Goal: Transaction & Acquisition: Book appointment/travel/reservation

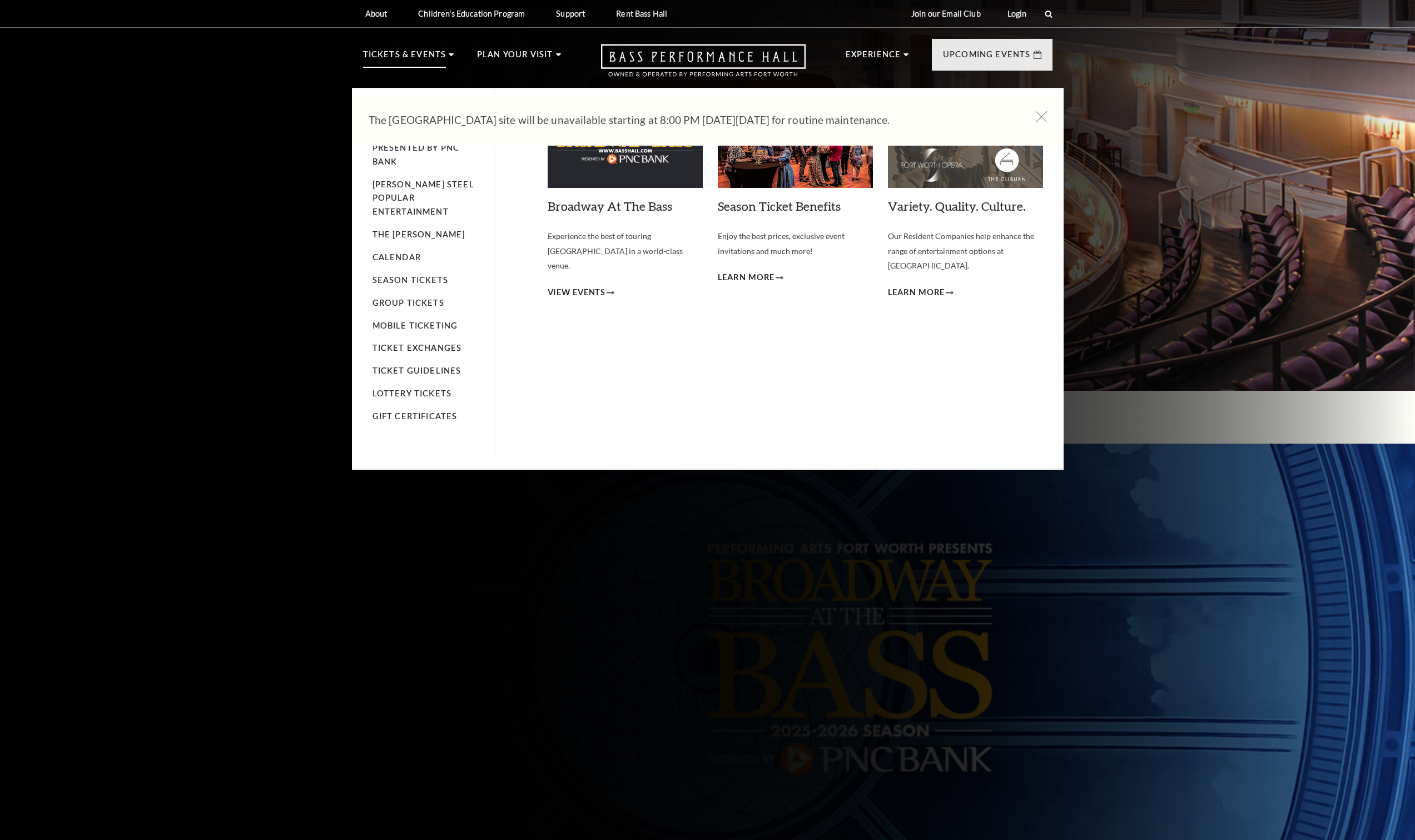
click at [416, 53] on p "Tickets & Events" at bounding box center [404, 58] width 83 height 20
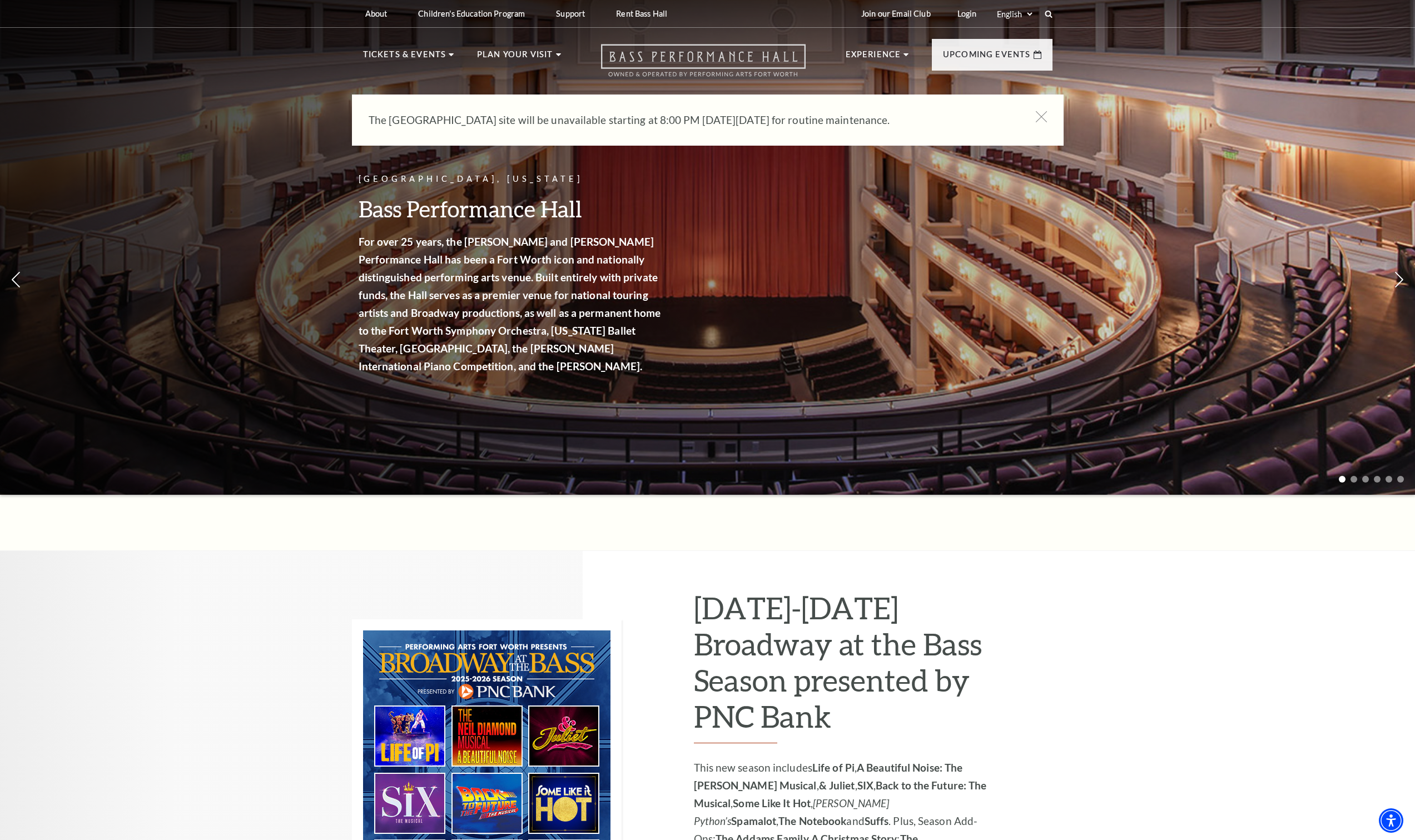
click at [659, 60] on icon "Open this option" at bounding box center [704, 60] width 205 height 33
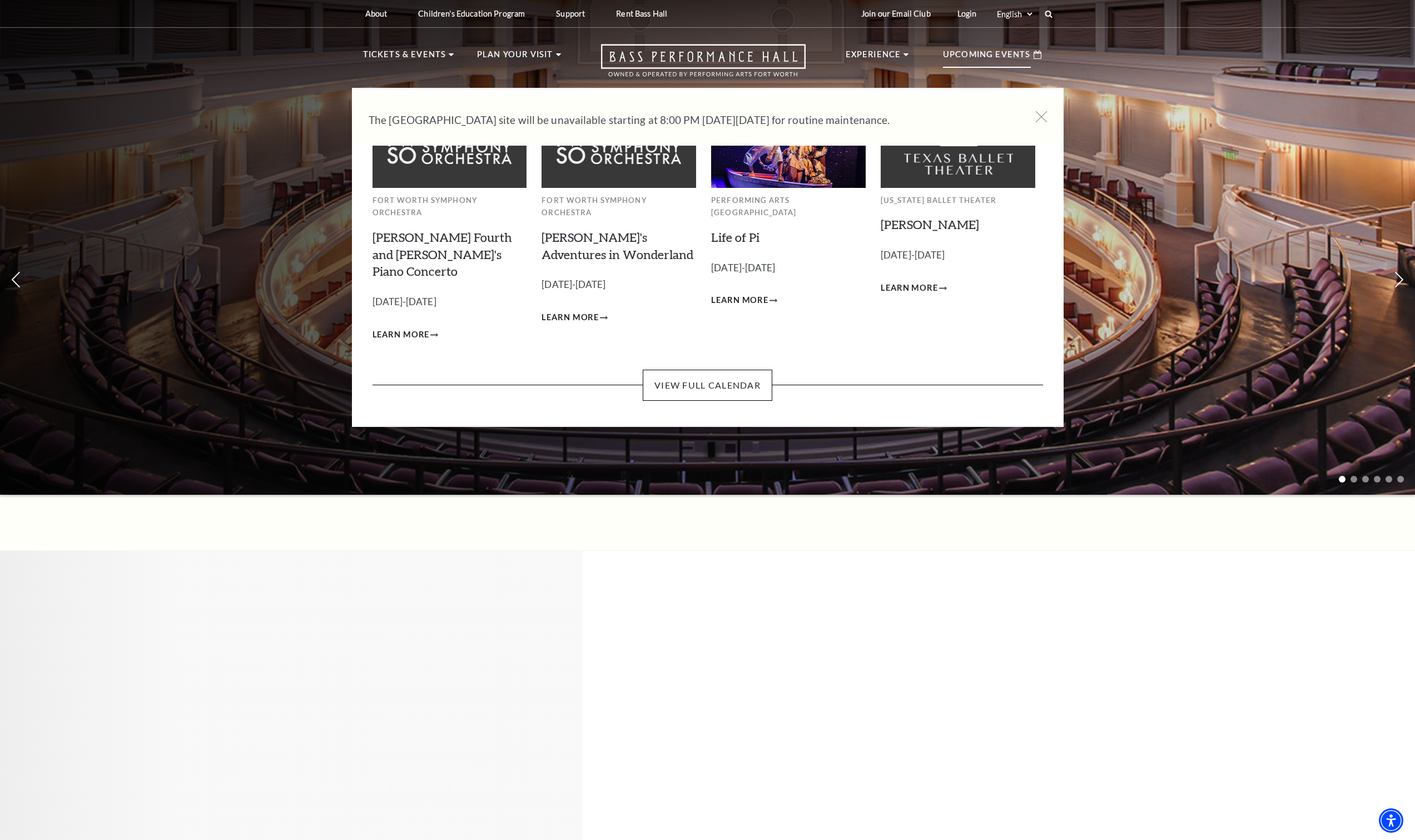
click at [989, 53] on p "Upcoming Events" at bounding box center [987, 58] width 88 height 20
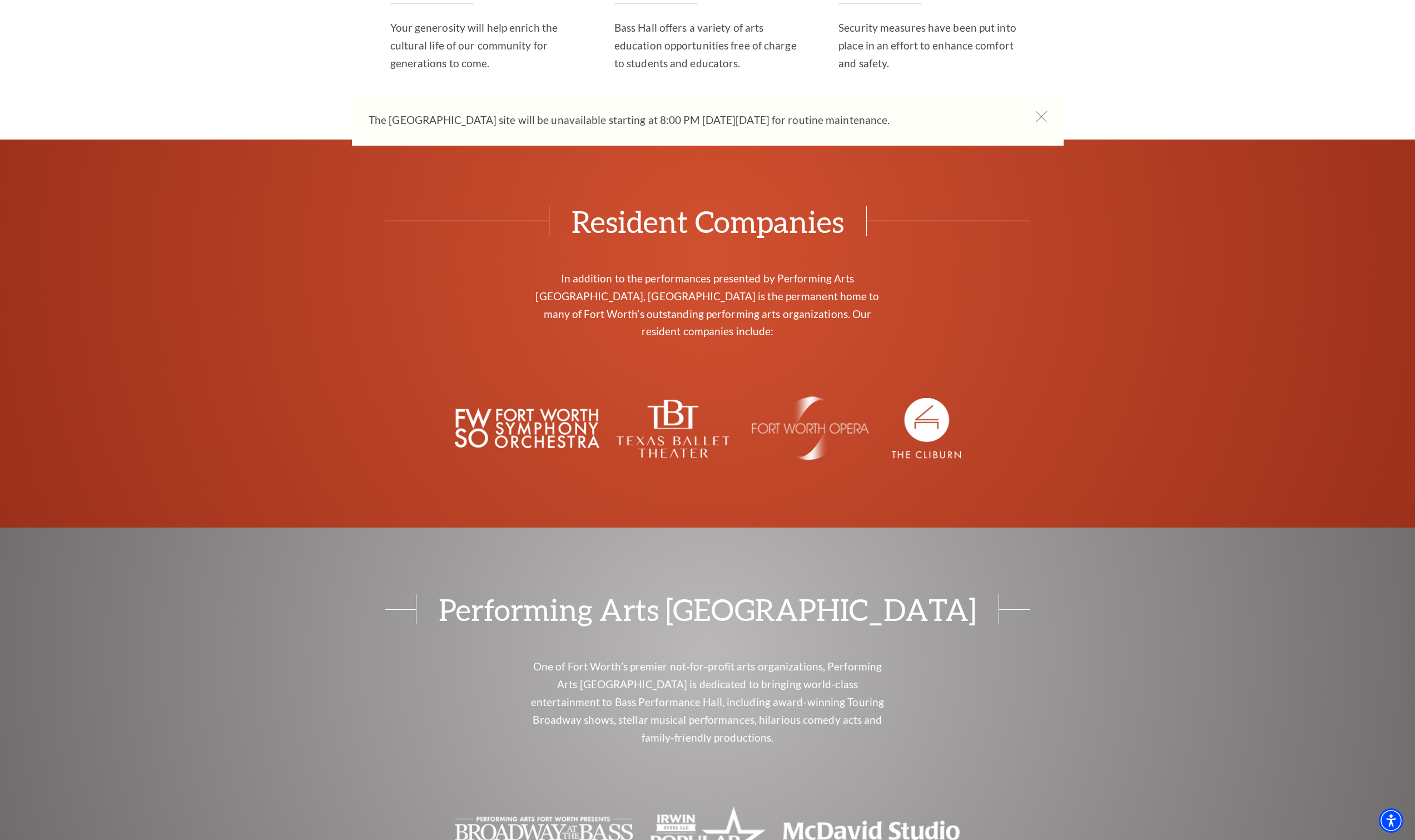
scroll to position [3991, 0]
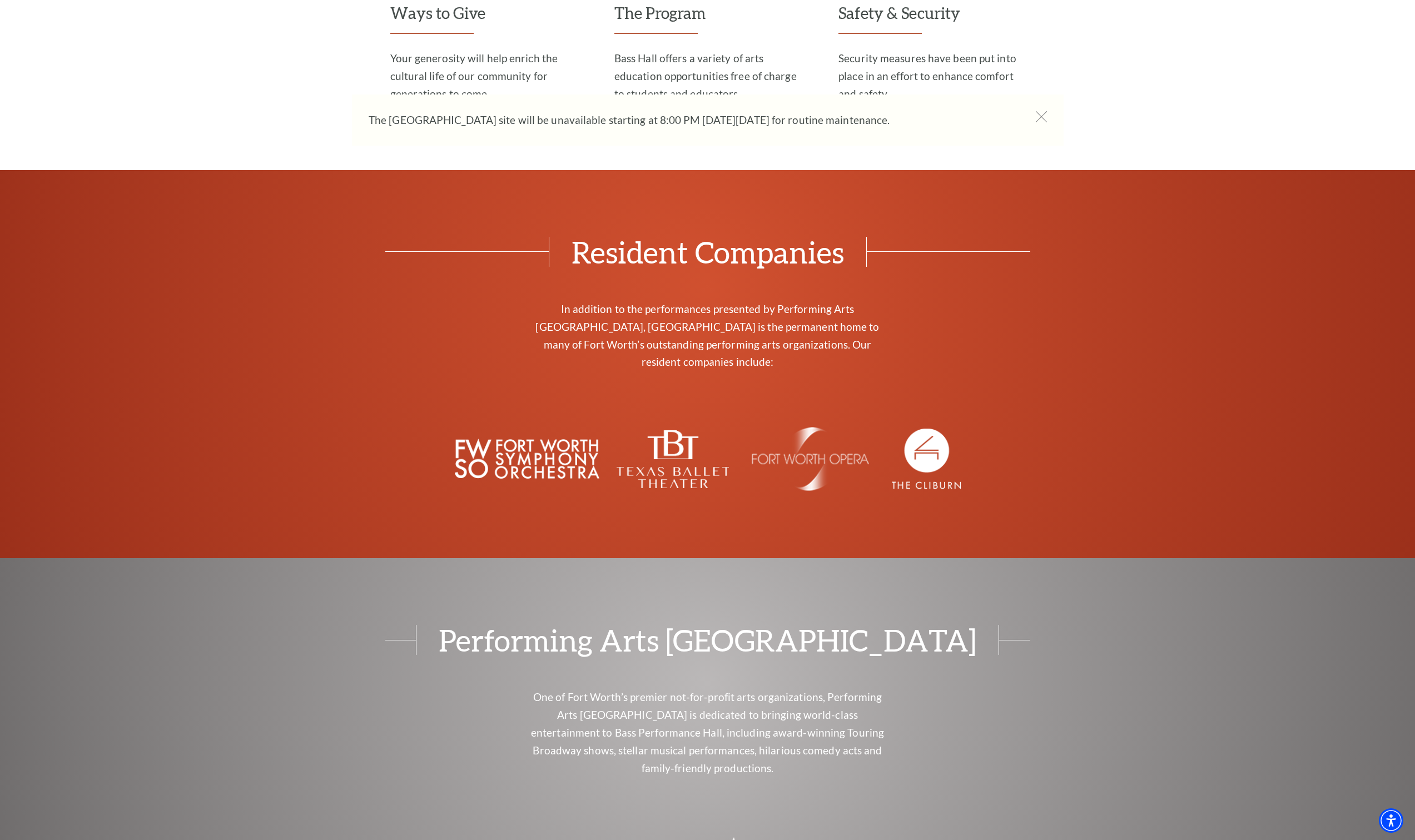
click at [674, 431] on img at bounding box center [672, 460] width 113 height 58
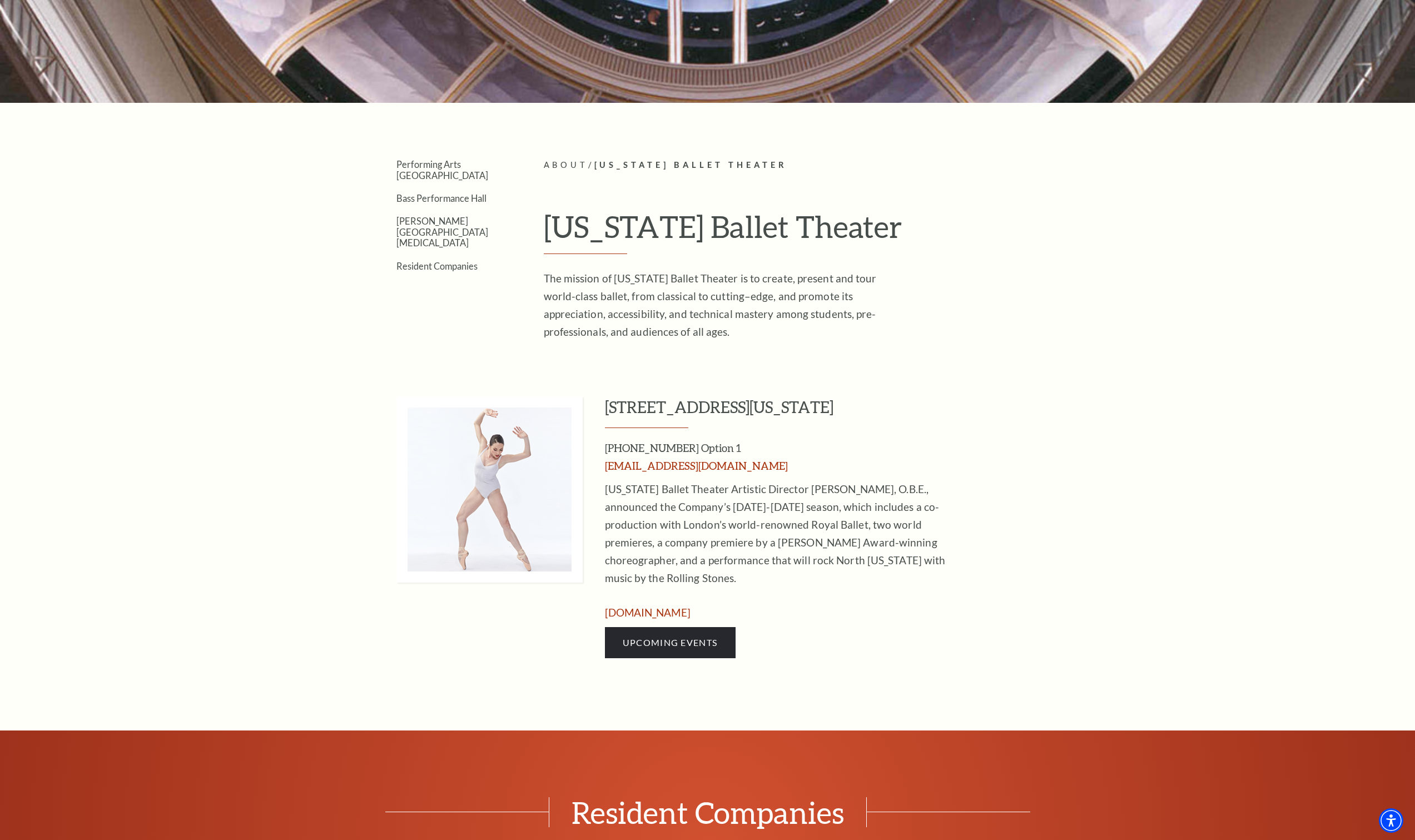
scroll to position [278, 0]
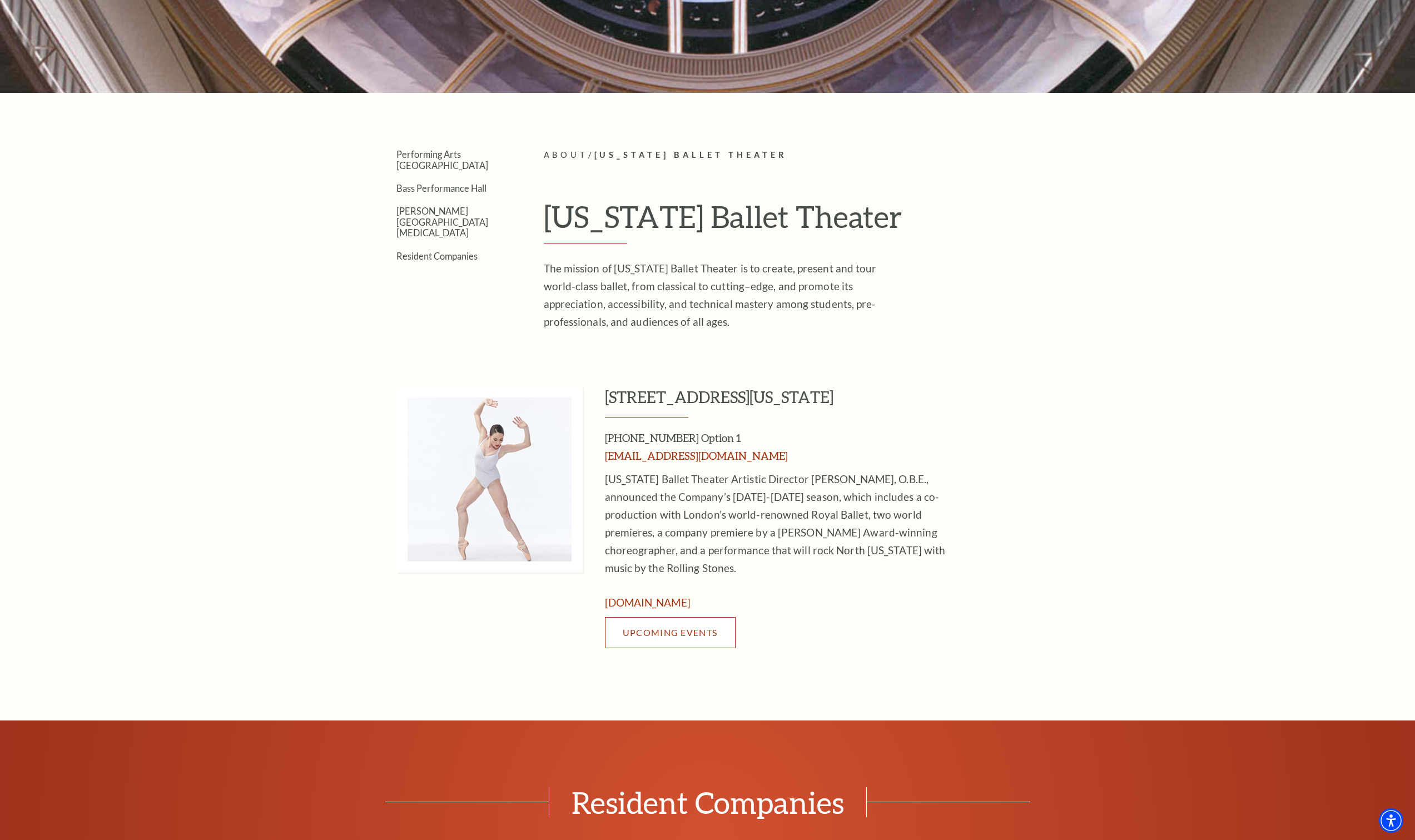
click at [682, 627] on span "Upcoming Events" at bounding box center [670, 632] width 95 height 11
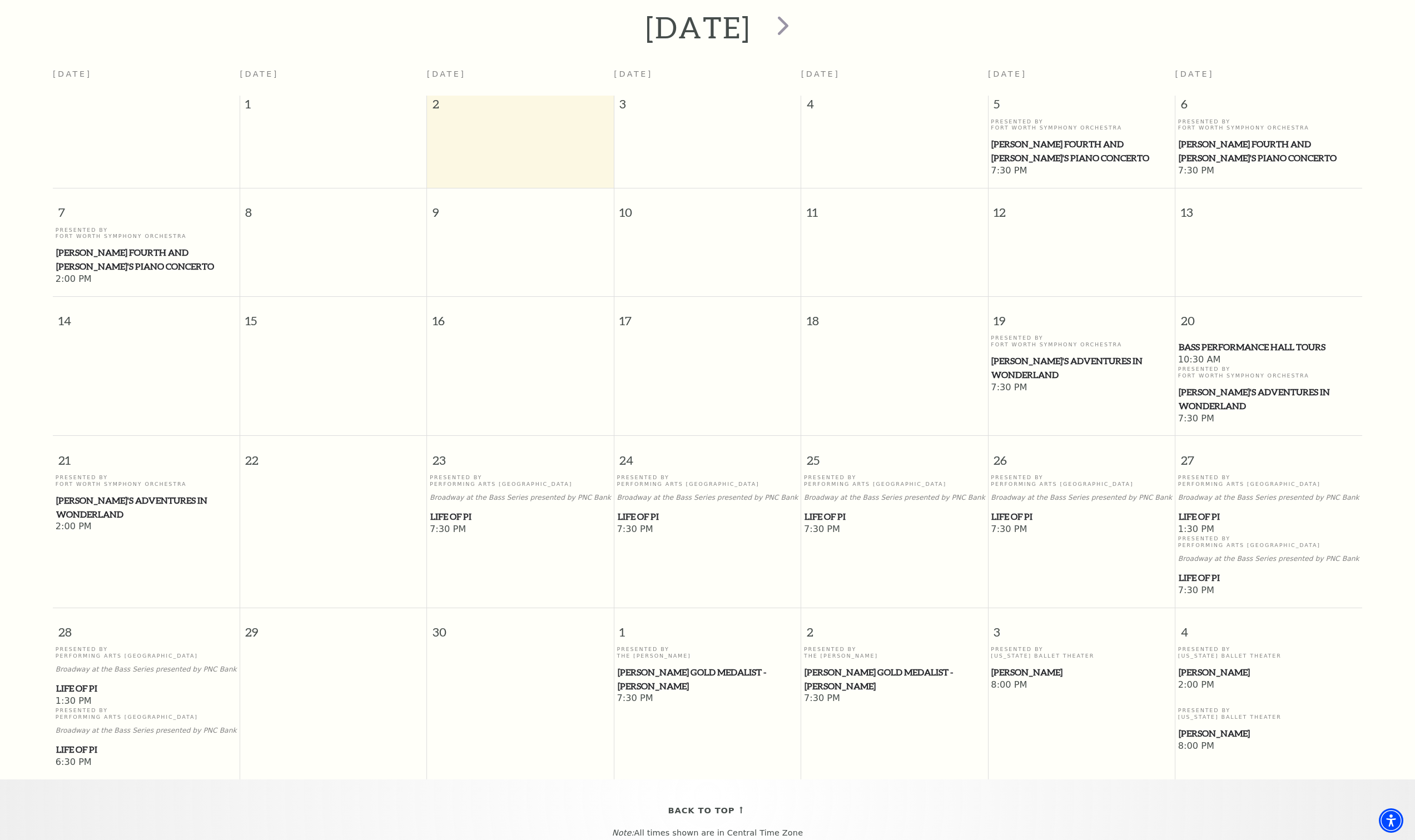
scroll to position [278, 0]
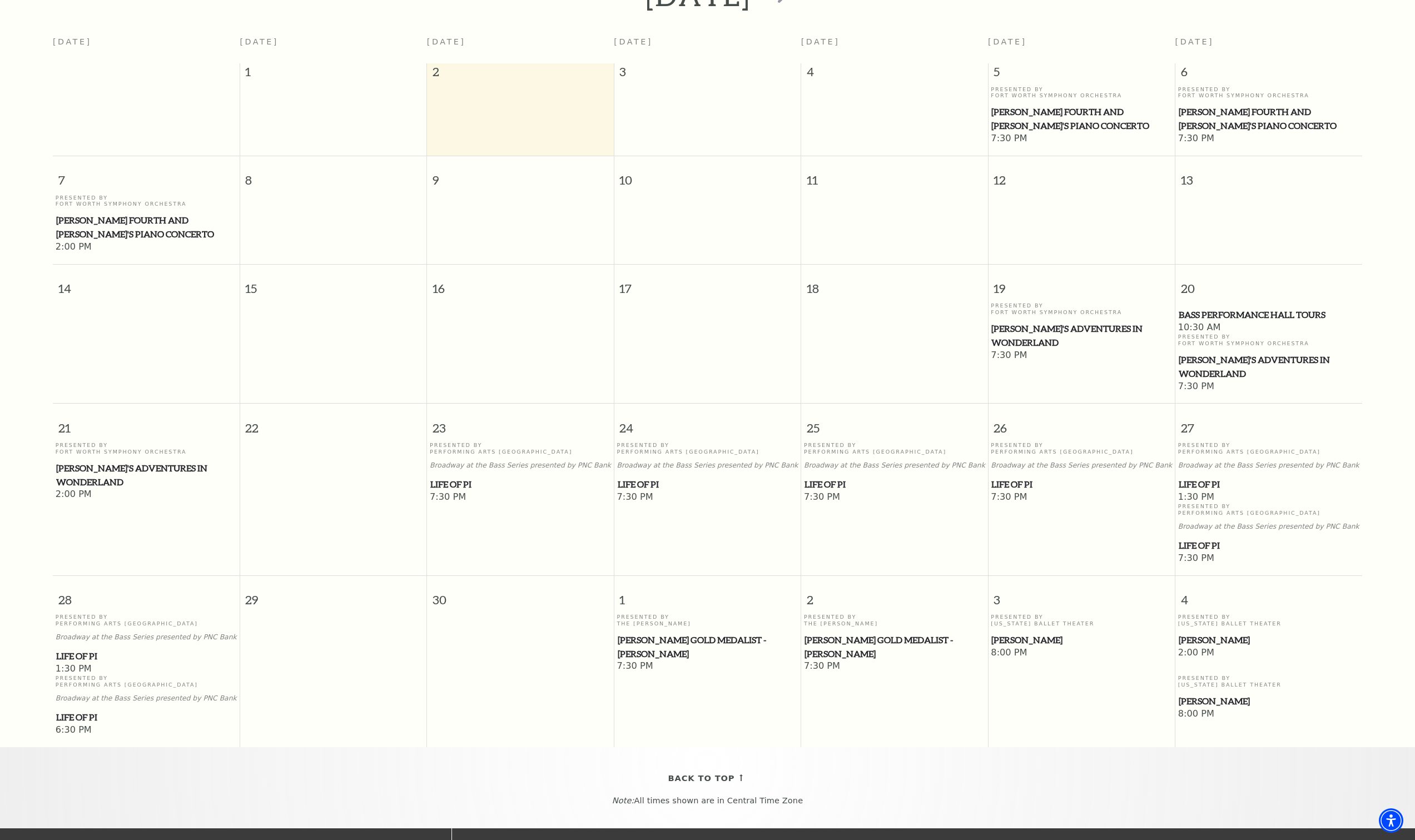
click at [1196, 633] on span "[PERSON_NAME]" at bounding box center [1269, 640] width 180 height 14
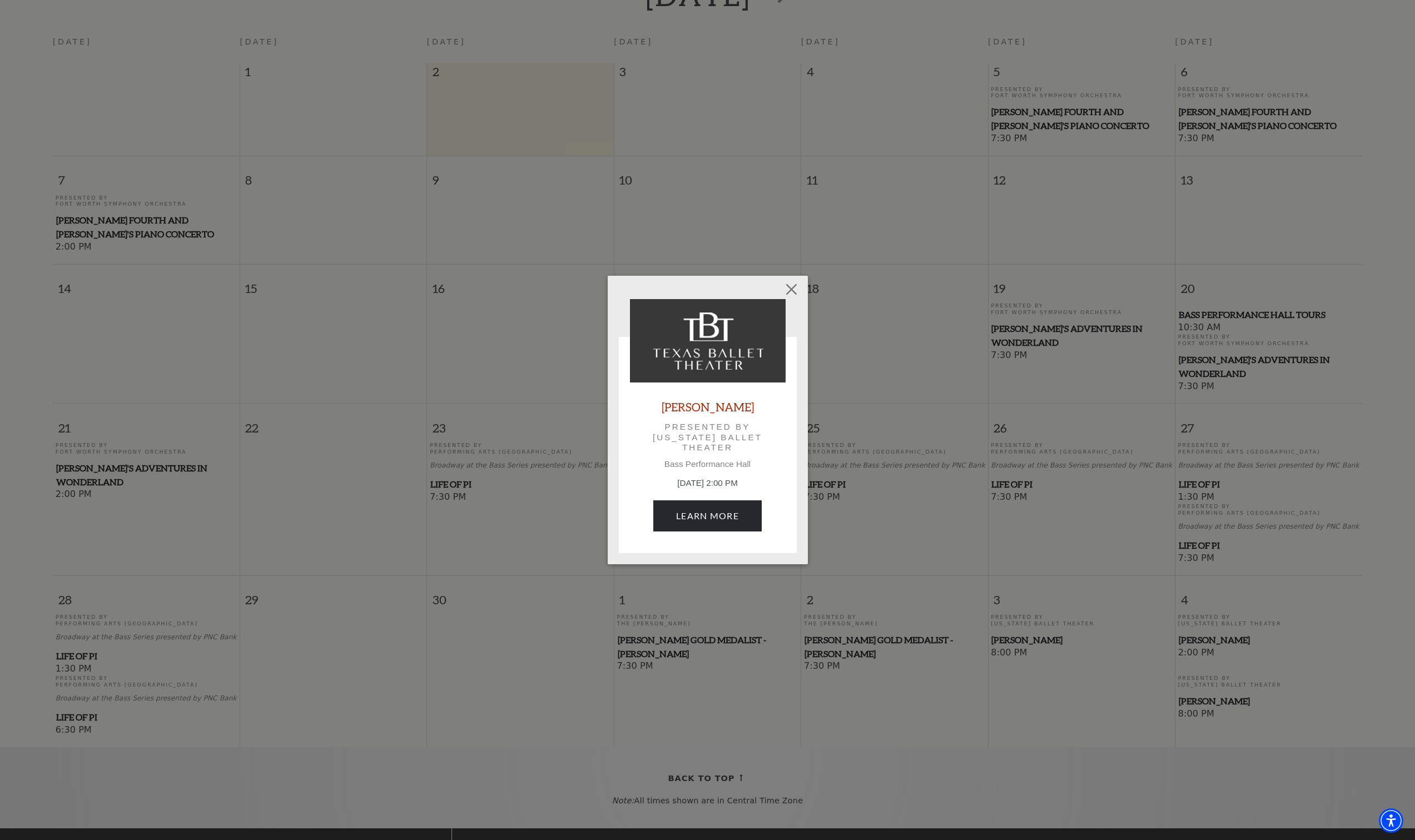
click at [945, 529] on div "Empty heading Peter Pan Presented by Texas Ballet Theater Bass Performance Hall…" at bounding box center [708, 420] width 1415 height 840
click at [782, 288] on button "Close" at bounding box center [792, 289] width 21 height 21
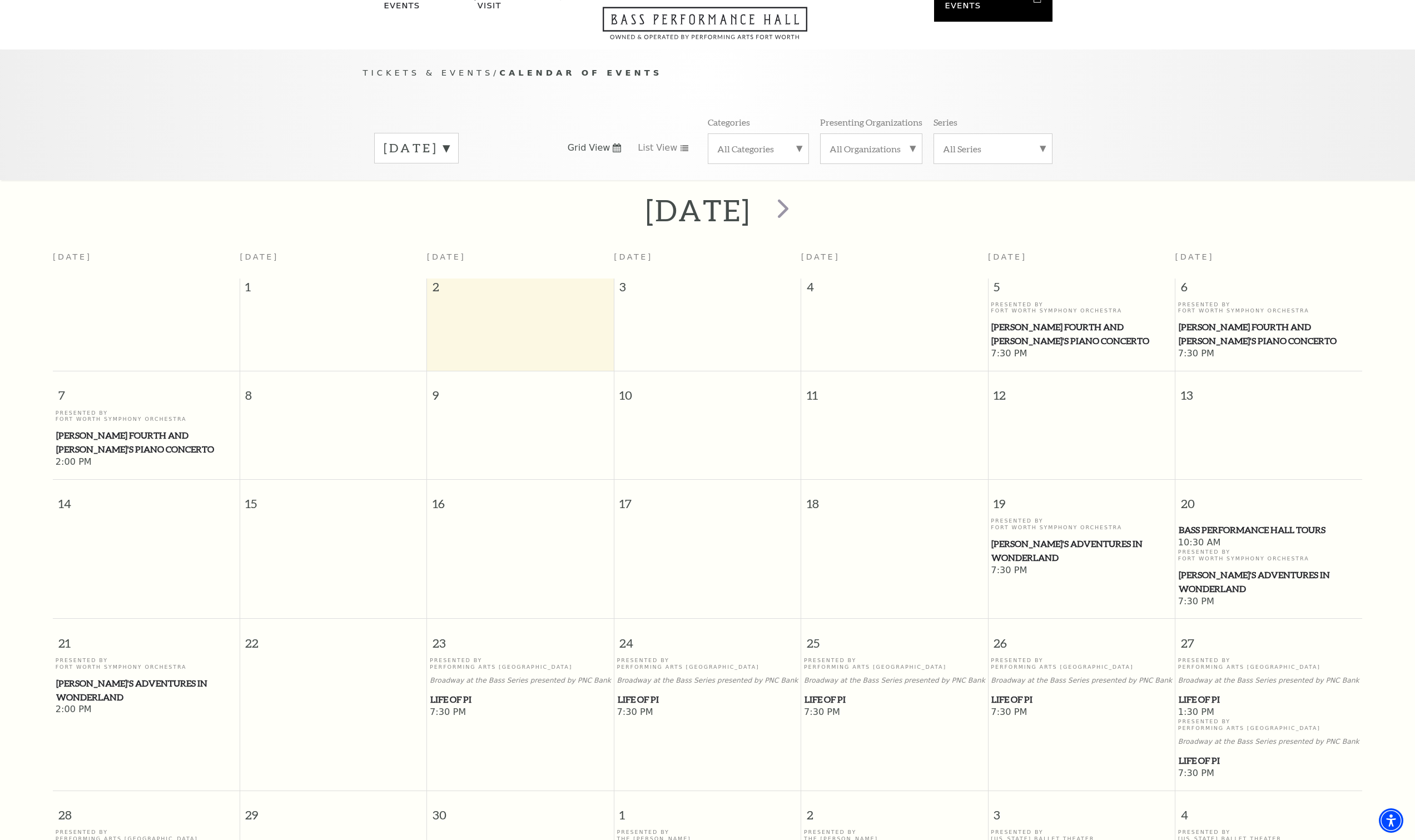
scroll to position [56, 0]
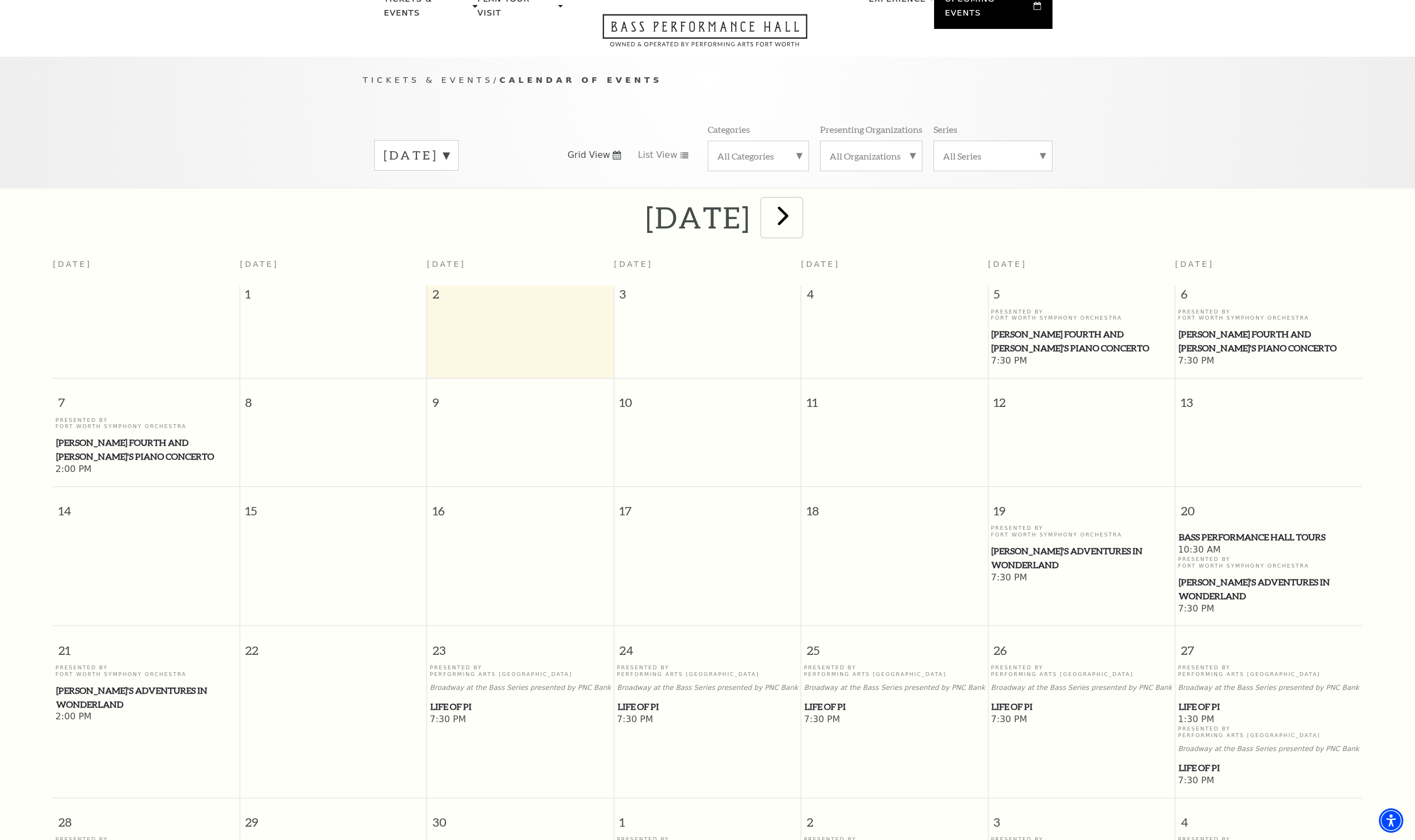
click at [799, 210] on span "next" at bounding box center [783, 215] width 31 height 31
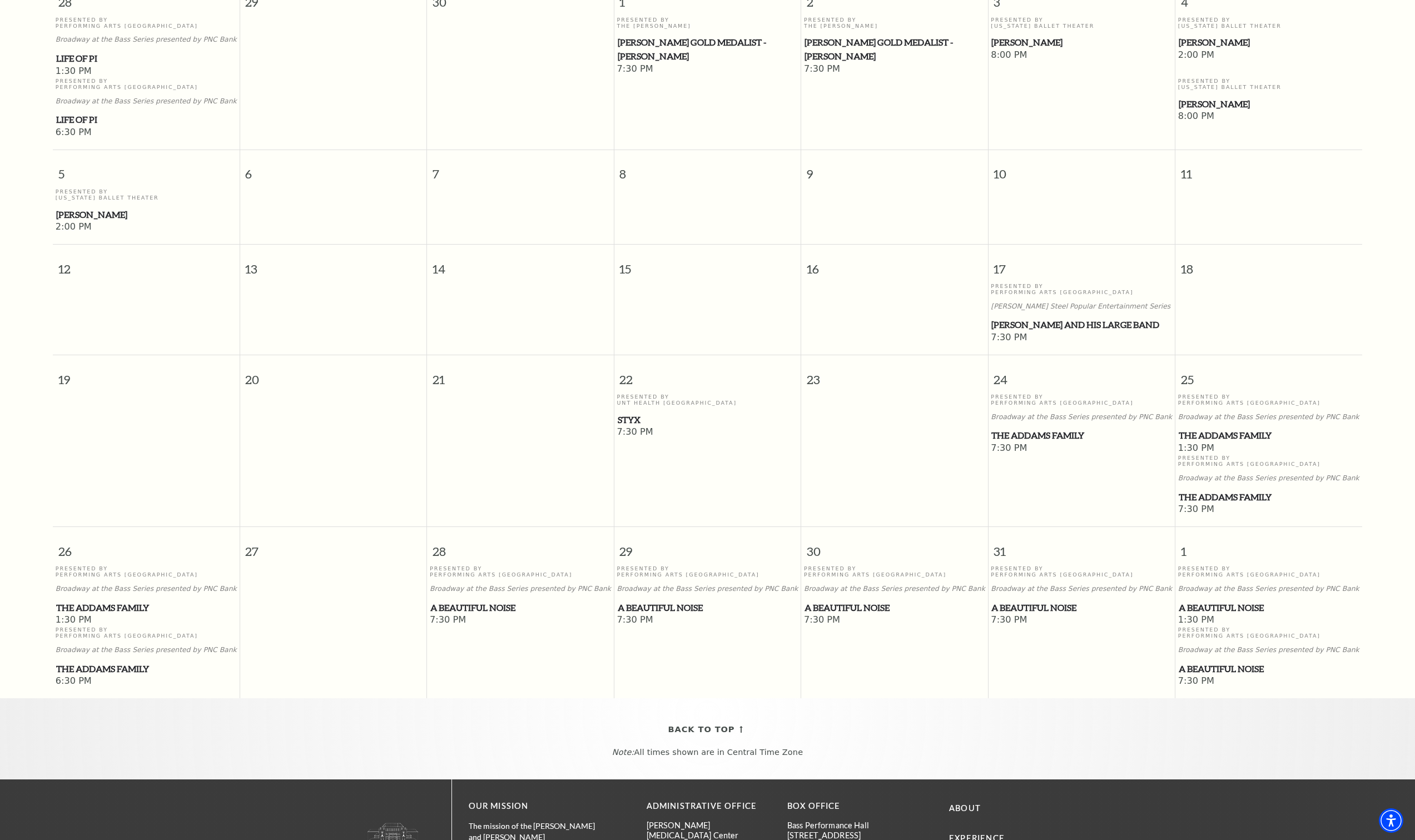
scroll to position [210, 0]
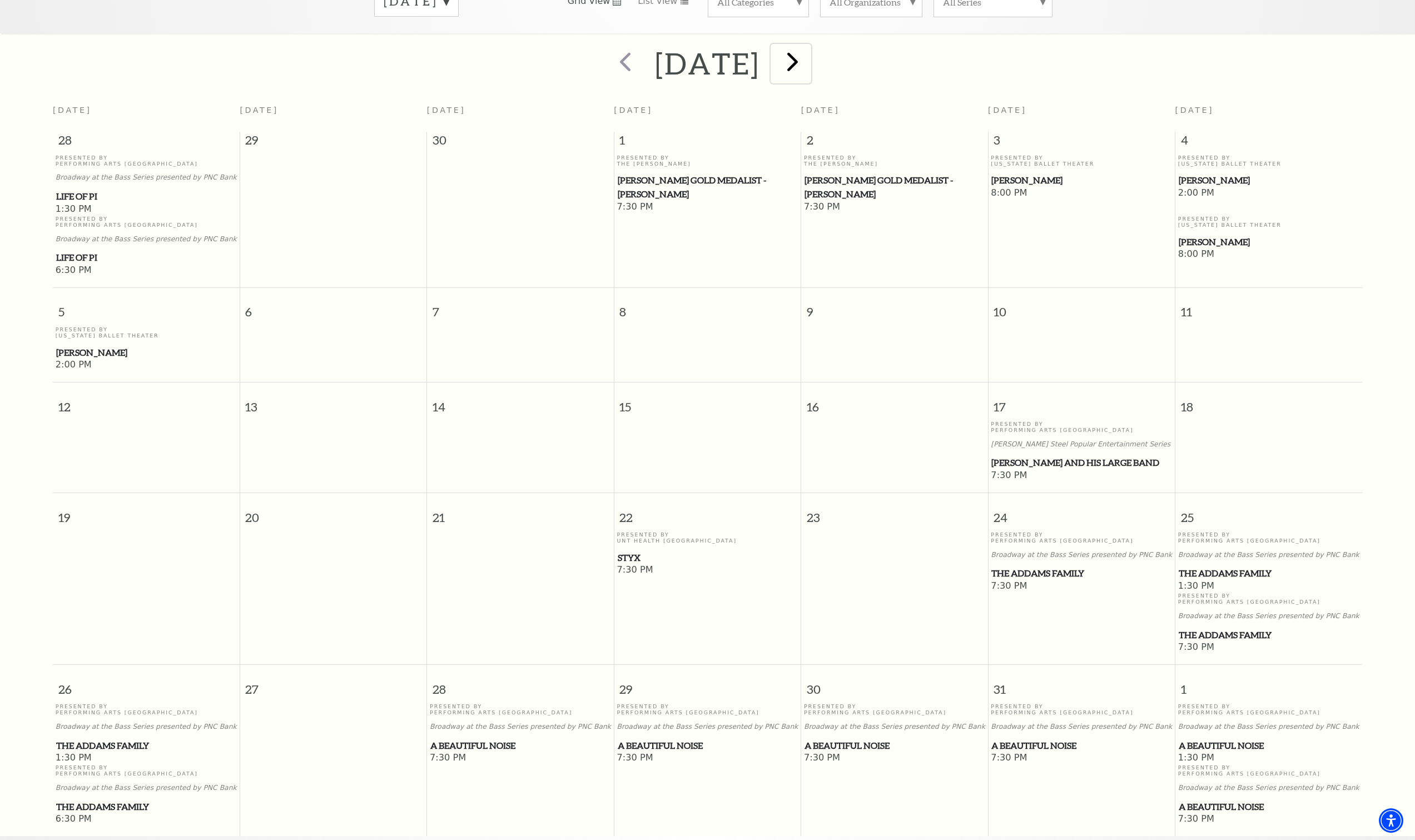
click at [809, 46] on span "next" at bounding box center [792, 62] width 31 height 31
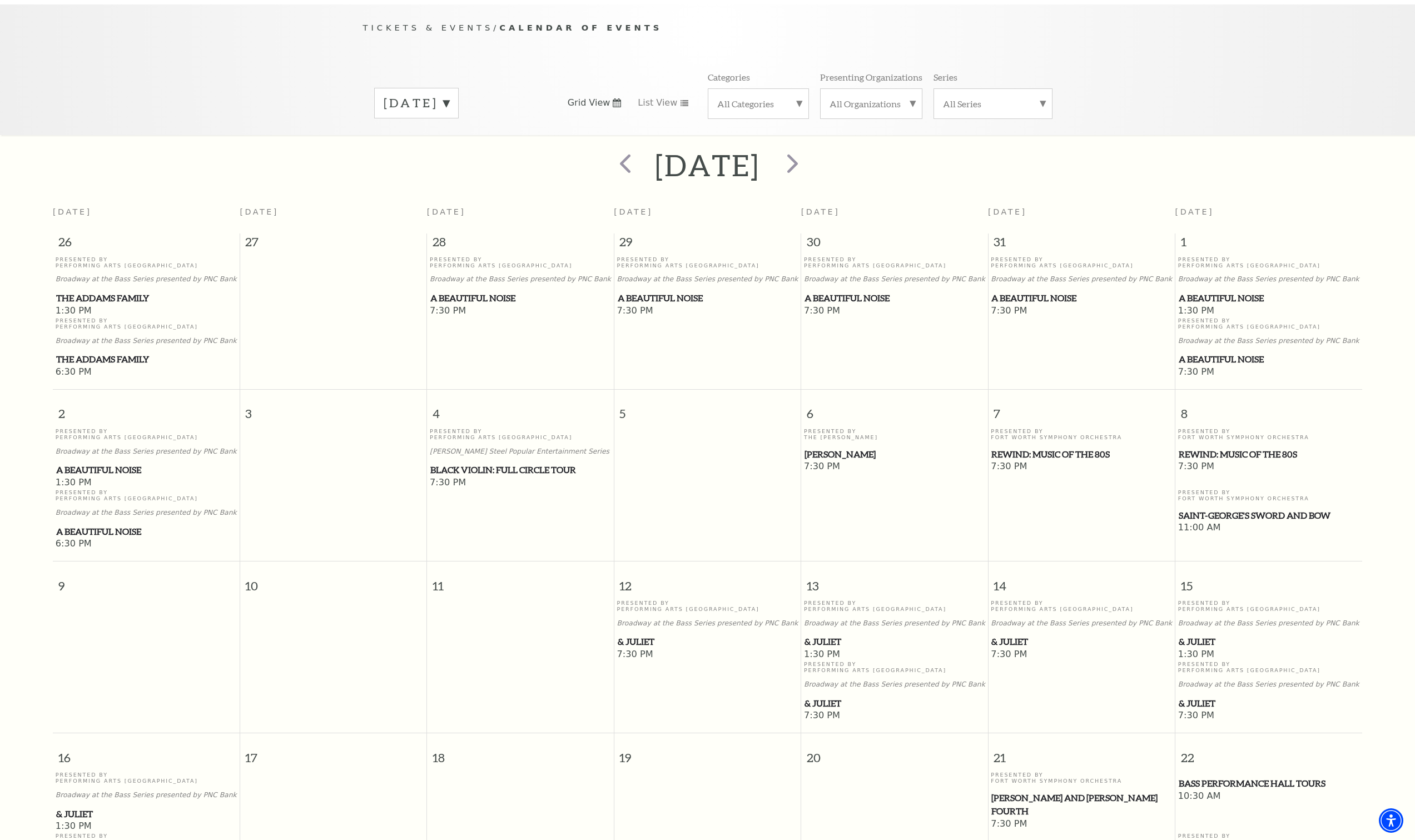
scroll to position [99, 0]
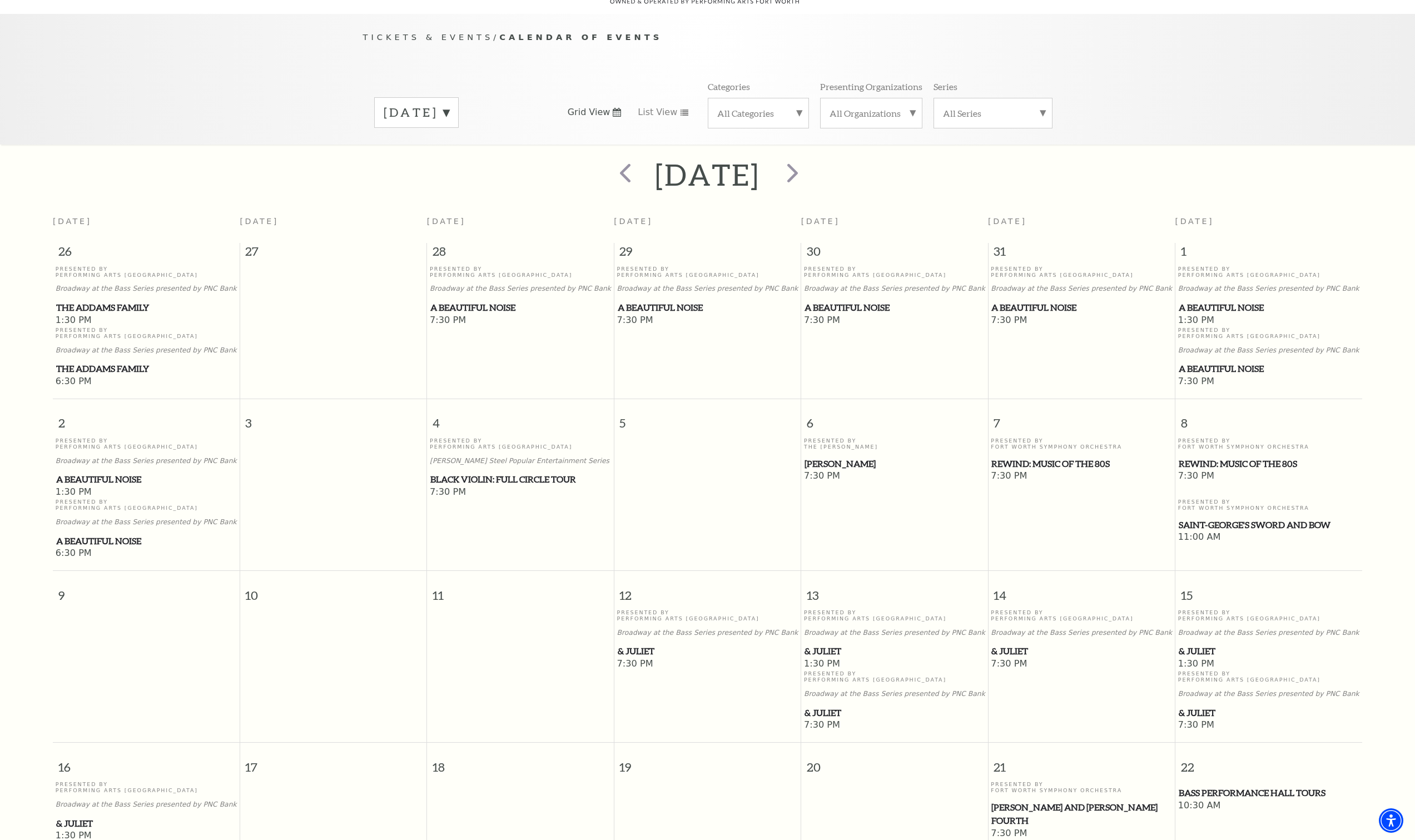
click at [1039, 457] on span "REWIND: Music of the 80s" at bounding box center [1081, 464] width 180 height 14
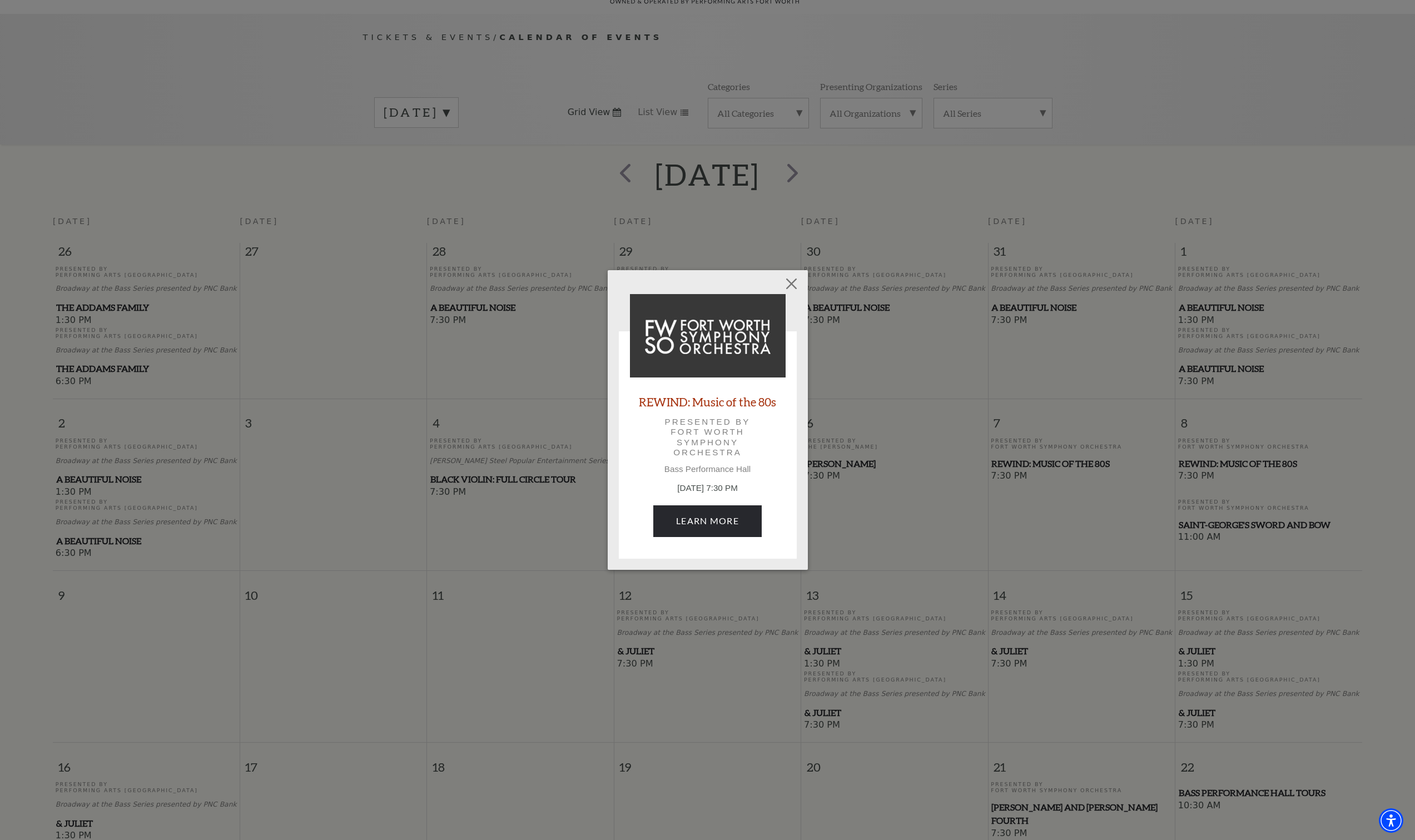
click at [733, 491] on p "November 7, 7:30 PM" at bounding box center [708, 488] width 156 height 13
click at [705, 519] on link "Learn More" at bounding box center [708, 521] width 109 height 31
